Goal: Task Accomplishment & Management: Complete application form

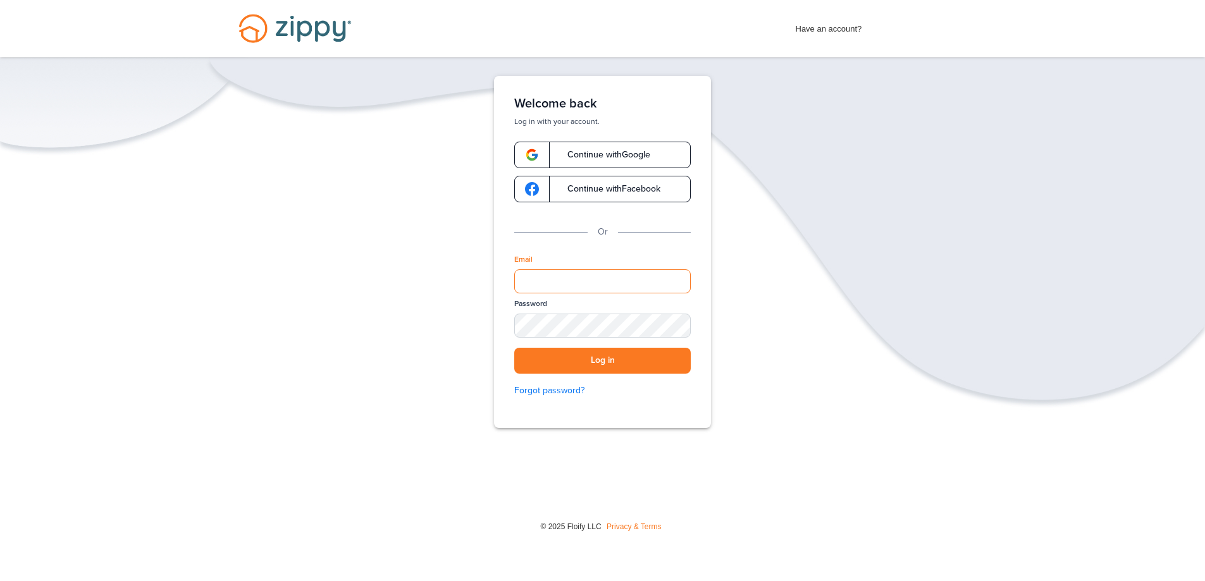
click at [596, 281] on input "Email" at bounding box center [602, 281] width 176 height 24
type input "**********"
click at [514, 348] on button "Log in" at bounding box center [602, 361] width 176 height 26
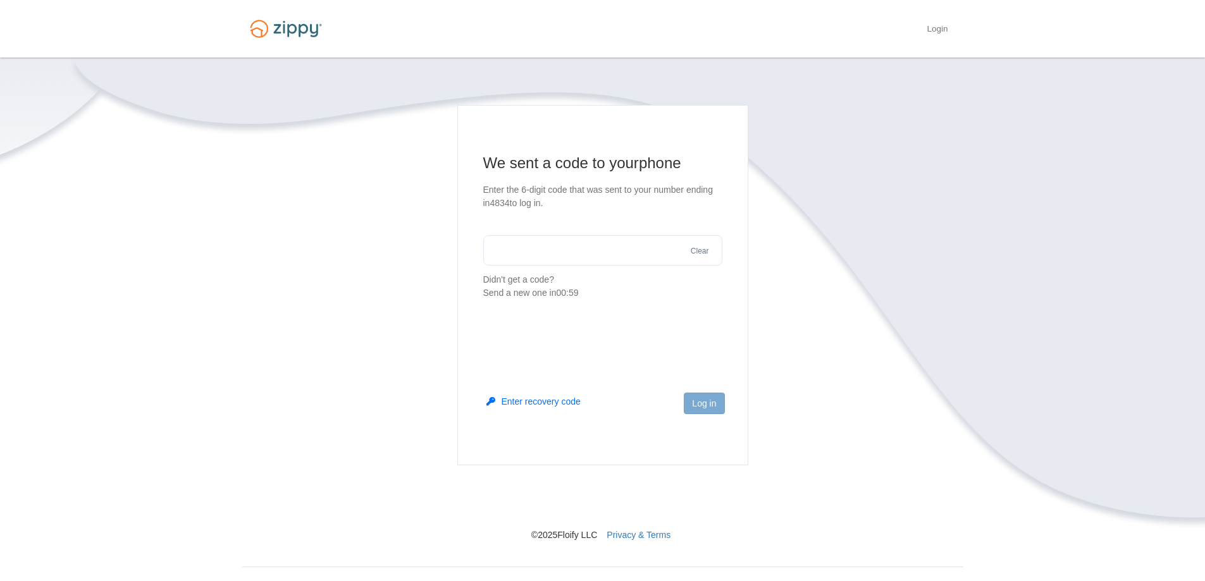
click at [577, 259] on input "text" at bounding box center [602, 250] width 239 height 30
type input "******"
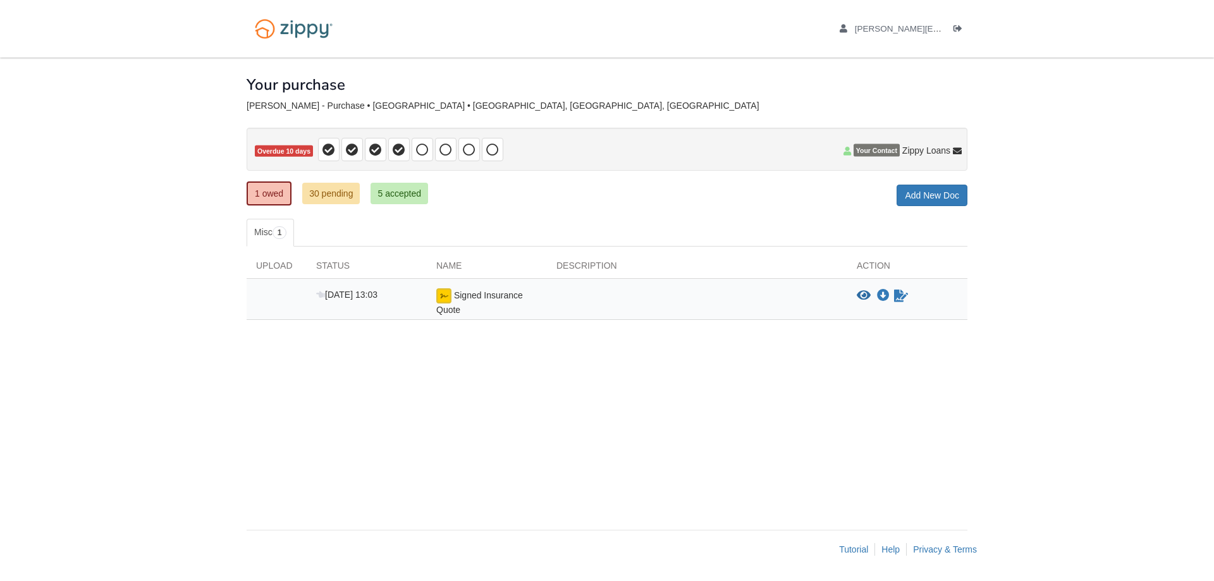
click at [481, 297] on span "Signed Insurance Quote" at bounding box center [479, 302] width 87 height 25
click at [447, 295] on img at bounding box center [443, 295] width 15 height 15
click at [481, 309] on div "Signed Insurance Quote" at bounding box center [487, 302] width 120 height 28
click at [376, 302] on div "[DATE] 13:03" at bounding box center [367, 302] width 120 height 28
click at [437, 292] on img at bounding box center [443, 295] width 15 height 15
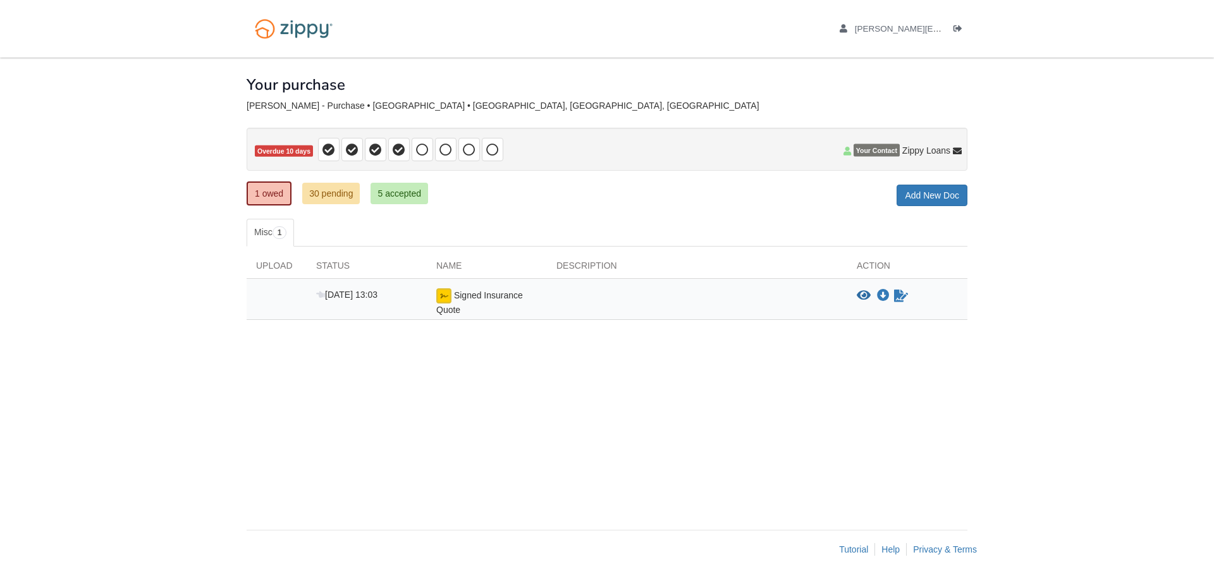
click at [455, 295] on span "Signed Insurance Quote" at bounding box center [479, 302] width 87 height 25
click at [323, 294] on icon at bounding box center [320, 295] width 9 height 9
click at [357, 295] on span "[DATE] 13:03" at bounding box center [346, 295] width 61 height 10
click at [868, 297] on icon "View Signed Insurance Quote" at bounding box center [864, 296] width 14 height 13
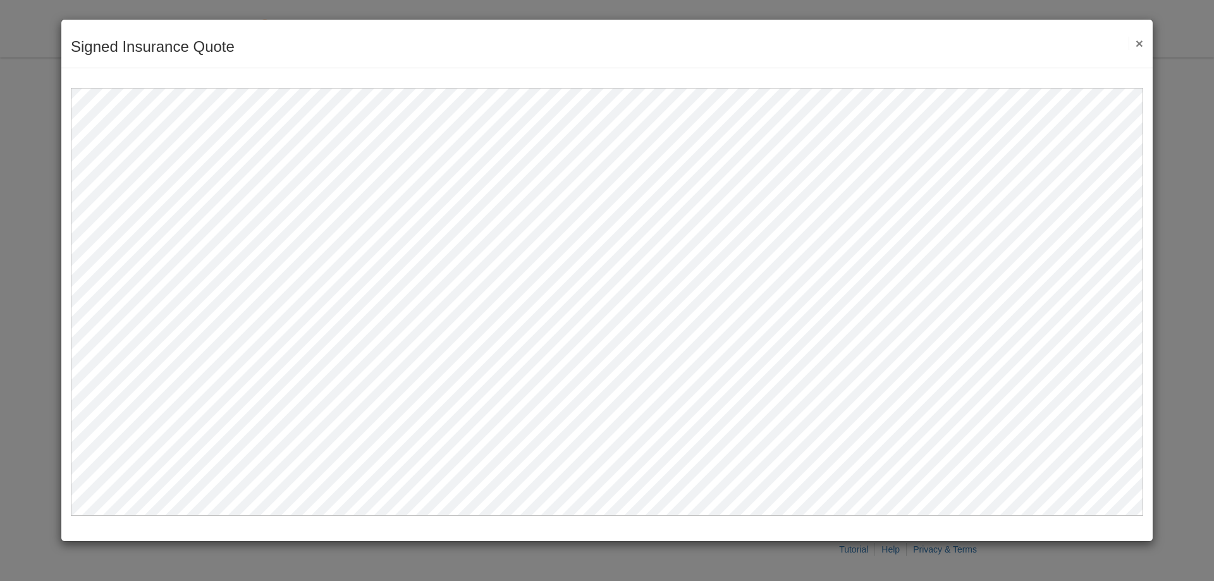
click at [1142, 42] on button "×" at bounding box center [1136, 43] width 15 height 13
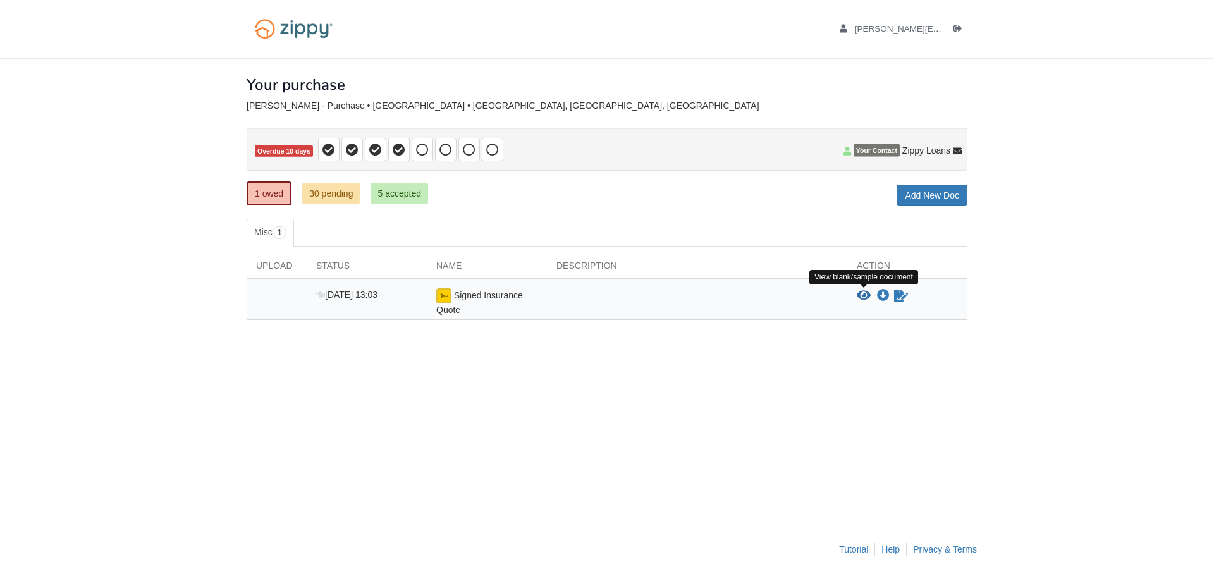
click at [866, 293] on icon "View Signed Insurance Quote" at bounding box center [864, 296] width 14 height 13
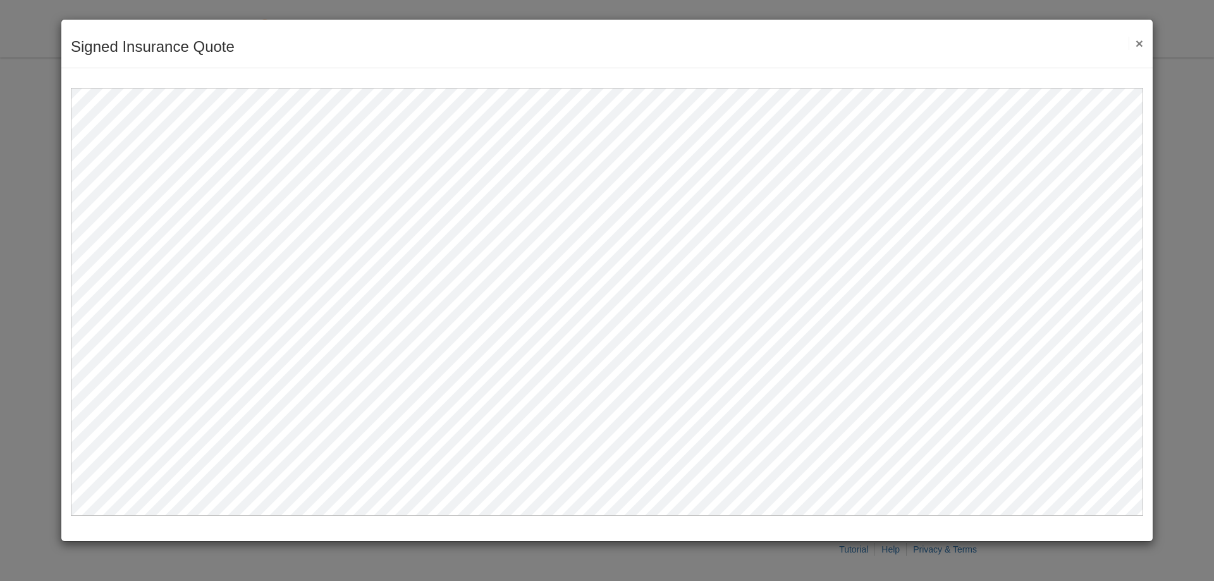
click at [1137, 42] on button "×" at bounding box center [1136, 43] width 15 height 13
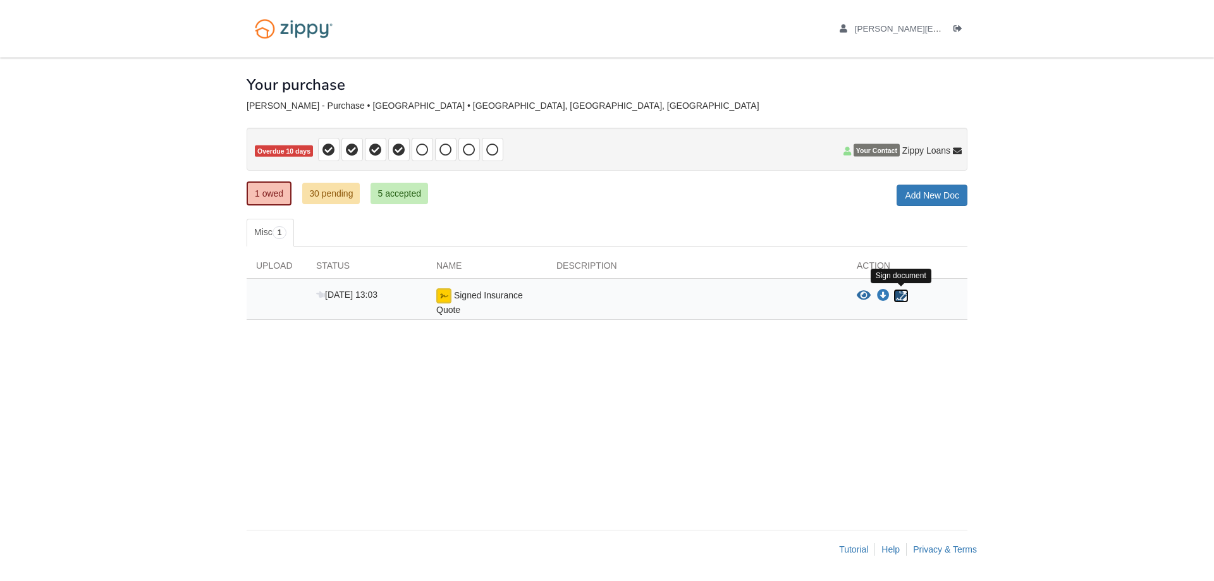
click at [903, 295] on icon "Sign Form" at bounding box center [901, 296] width 14 height 13
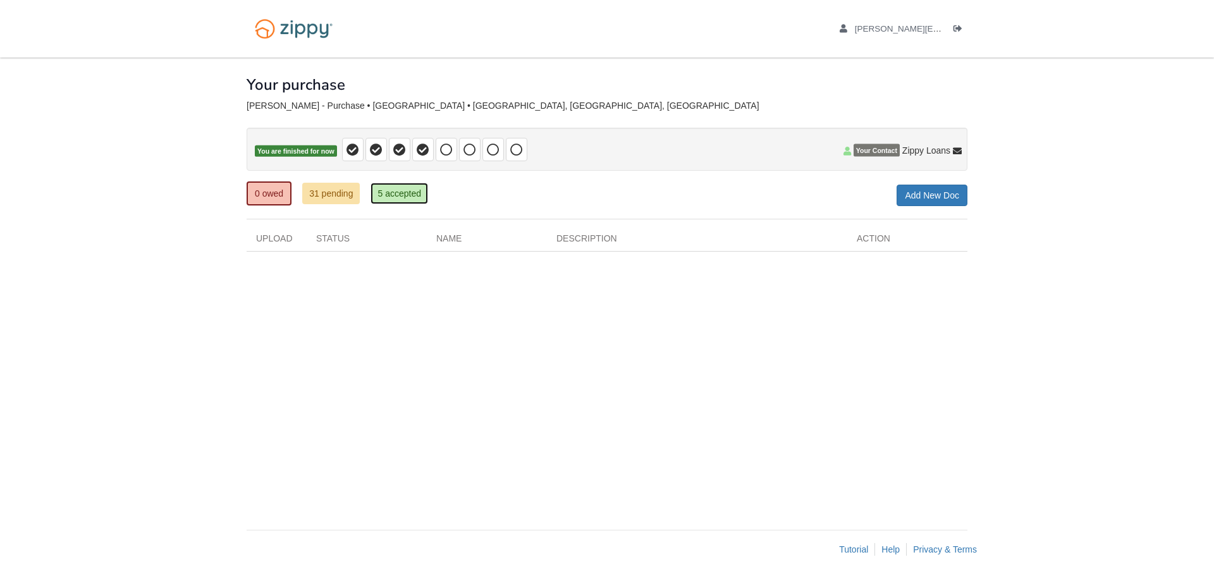
click at [391, 191] on link "5 accepted" at bounding box center [400, 194] width 58 height 22
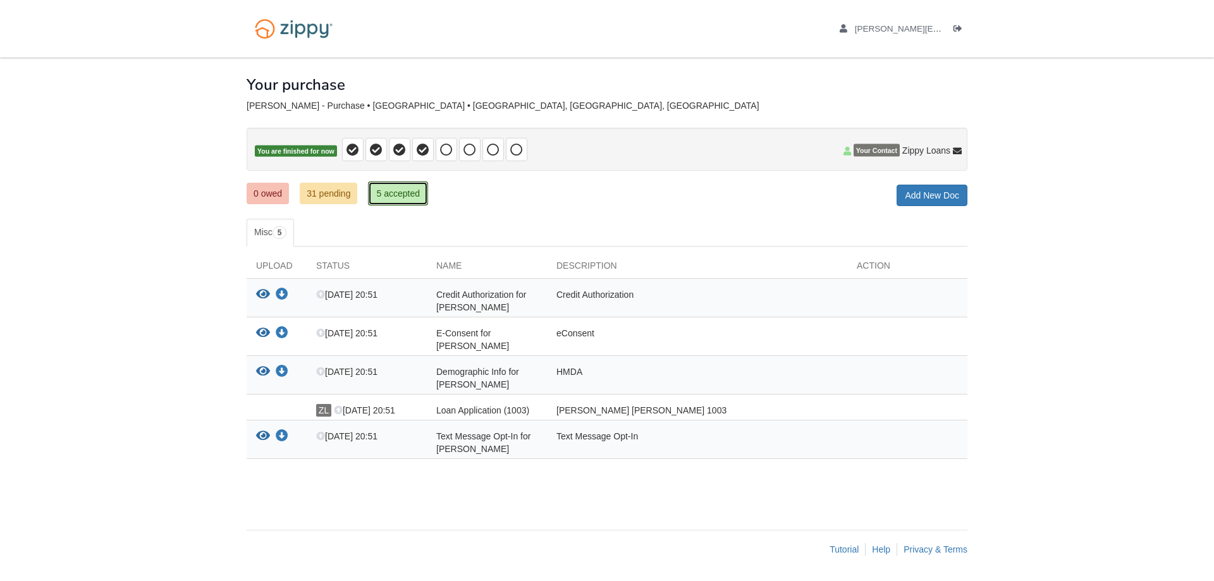
click at [412, 198] on link "5 accepted" at bounding box center [398, 194] width 60 height 24
